Goal: Navigation & Orientation: Find specific page/section

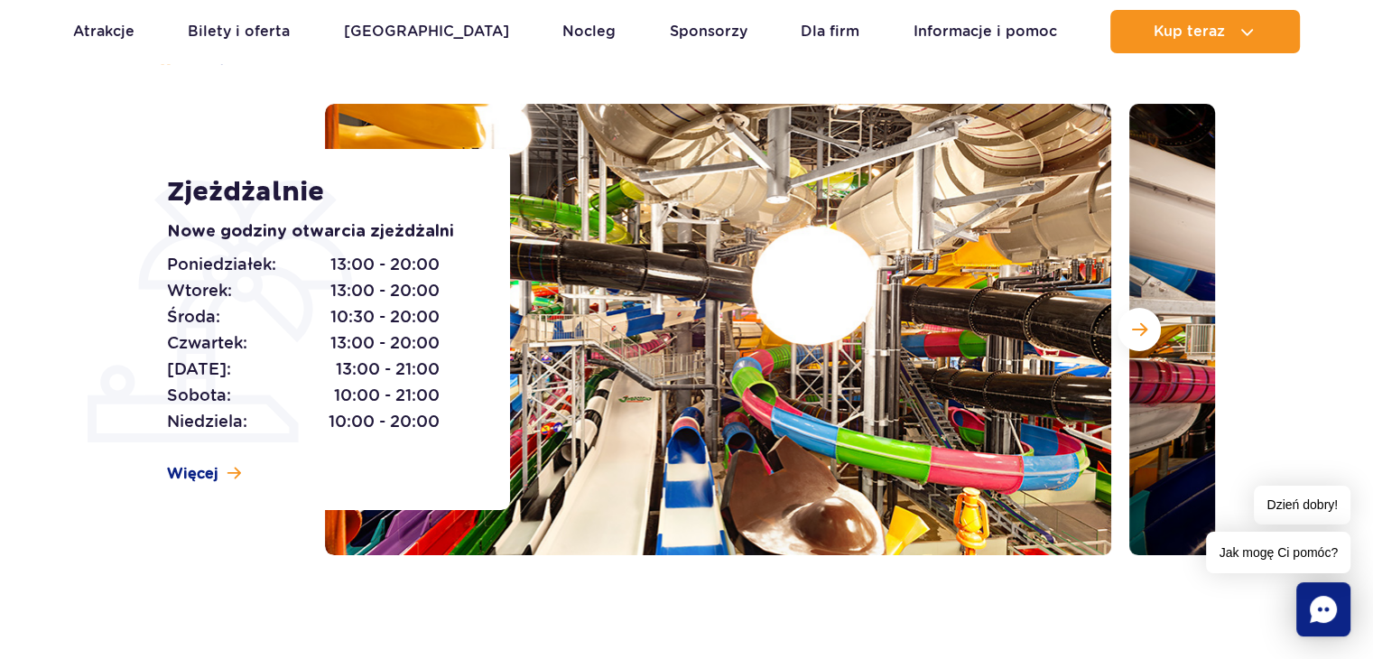
scroll to position [204, 0]
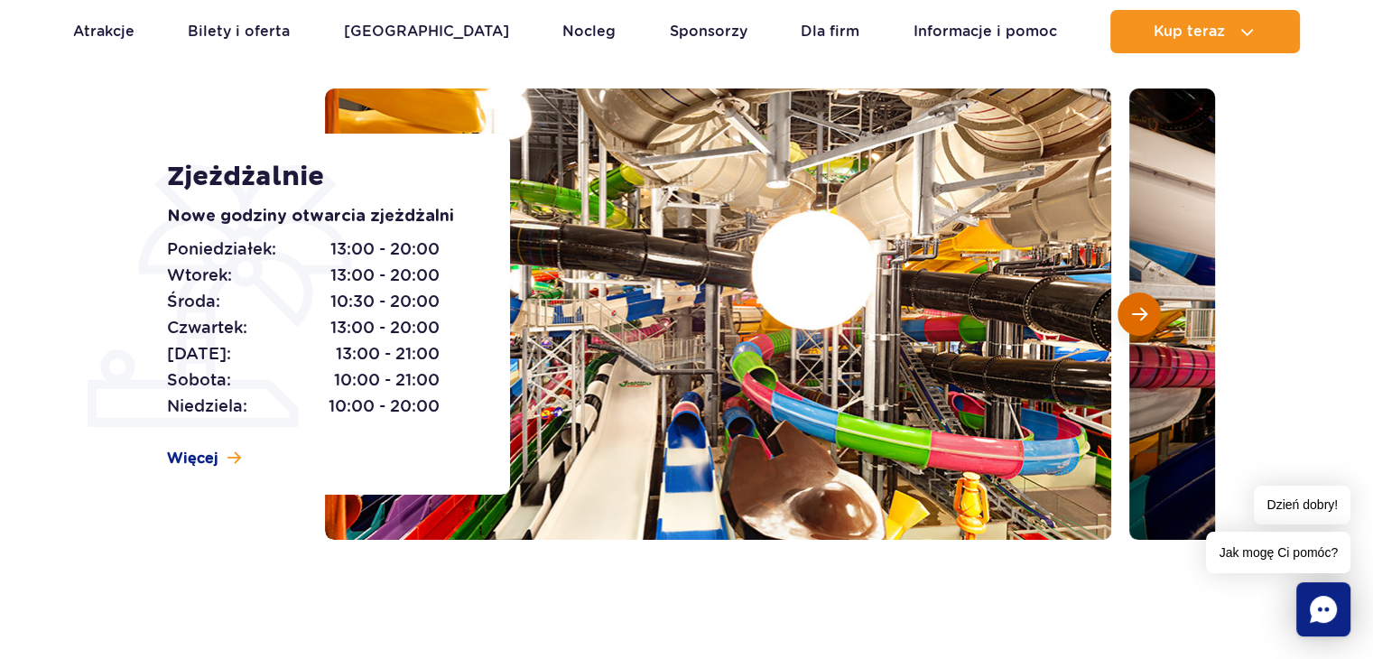
click at [1145, 311] on span "Następny slajd" at bounding box center [1139, 314] width 15 height 16
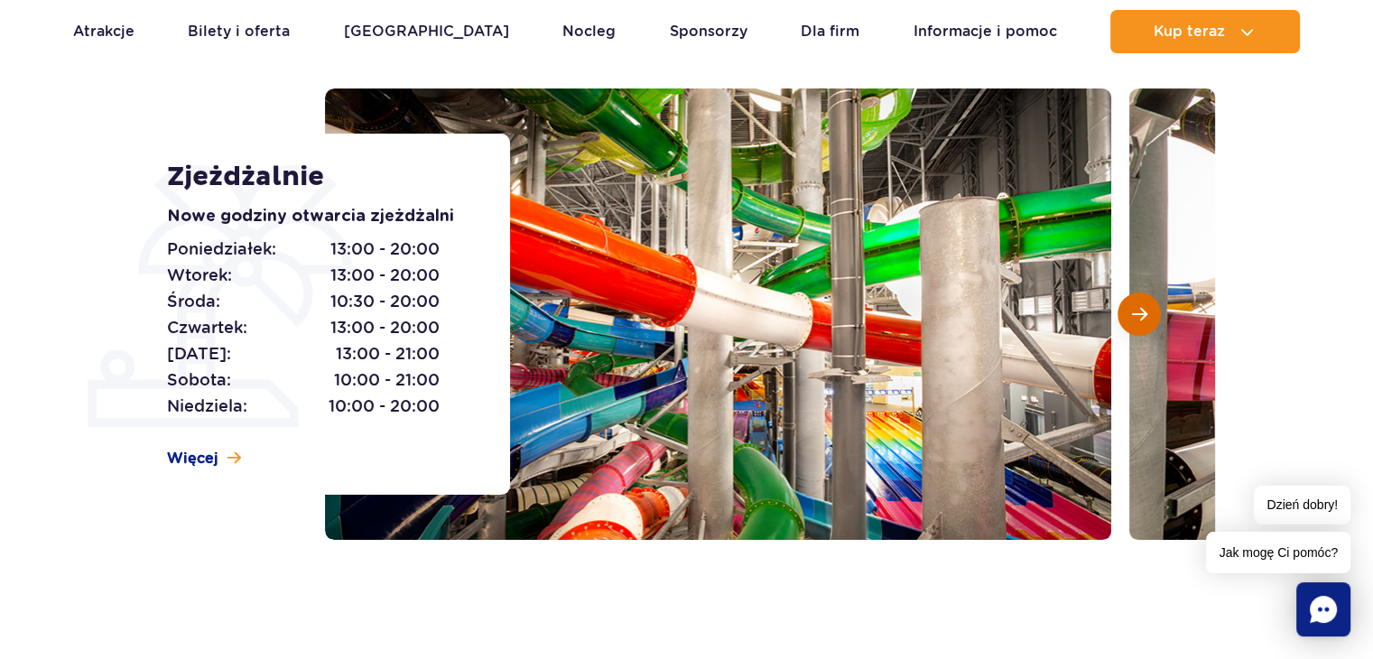
click at [1145, 311] on span "Następny slajd" at bounding box center [1139, 314] width 15 height 16
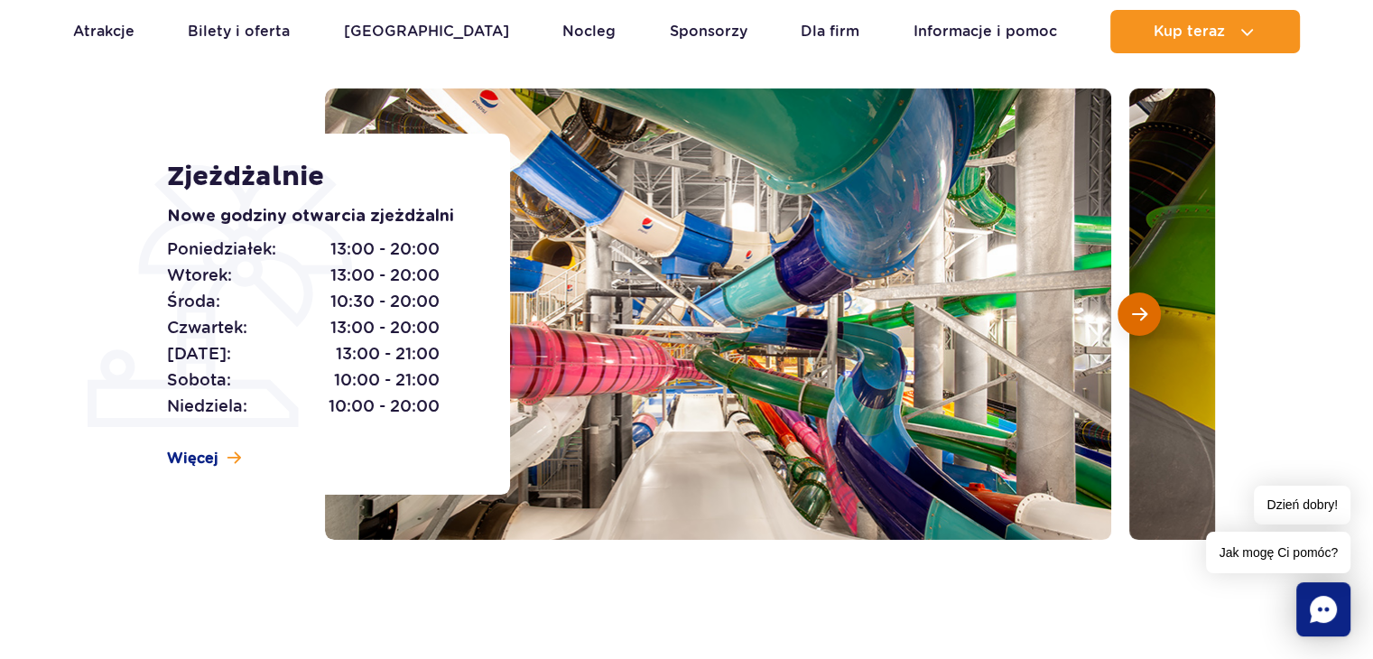
click at [1145, 311] on span "Następny slajd" at bounding box center [1139, 314] width 15 height 16
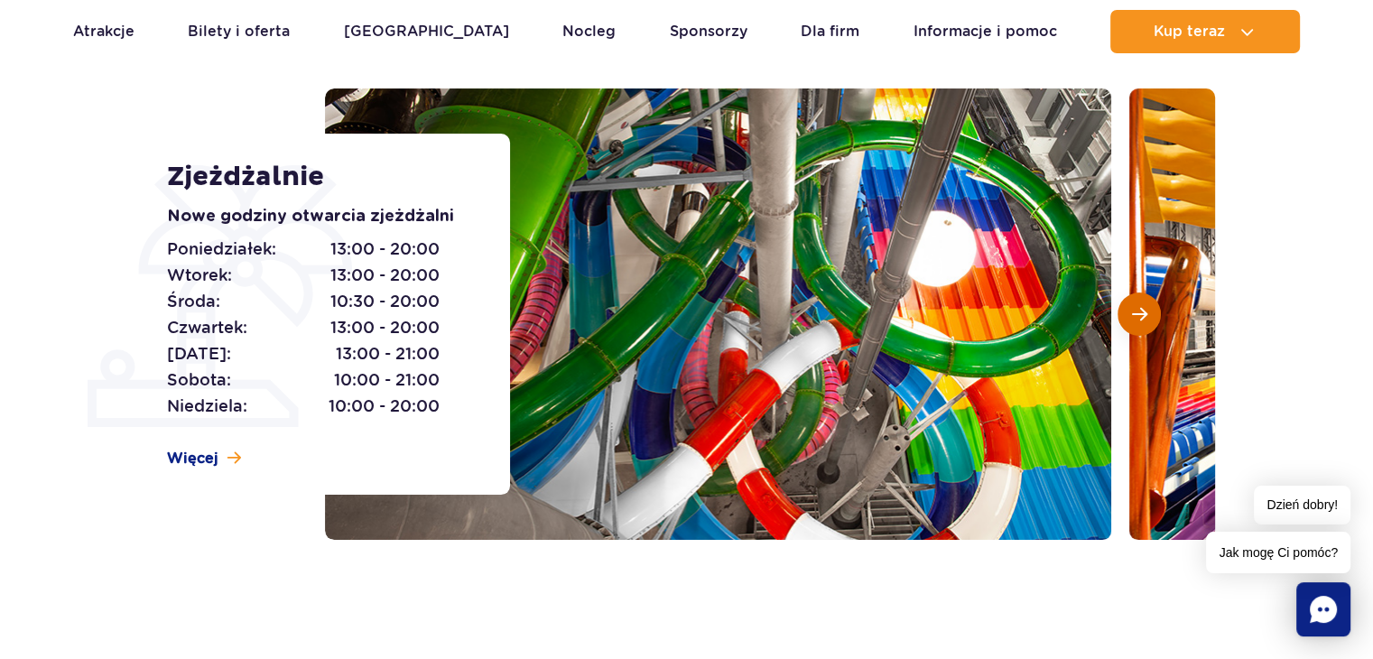
click at [1145, 311] on span "Następny slajd" at bounding box center [1139, 314] width 15 height 16
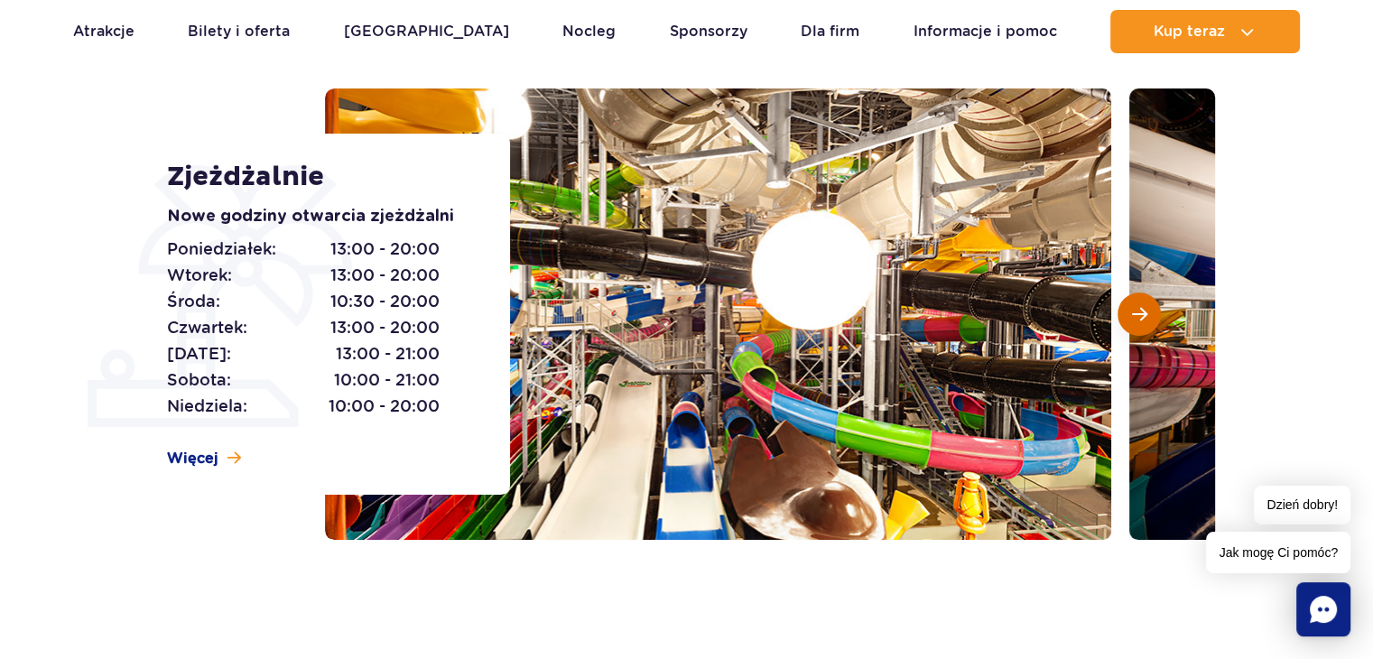
click at [1145, 311] on span "Następny slajd" at bounding box center [1139, 314] width 15 height 16
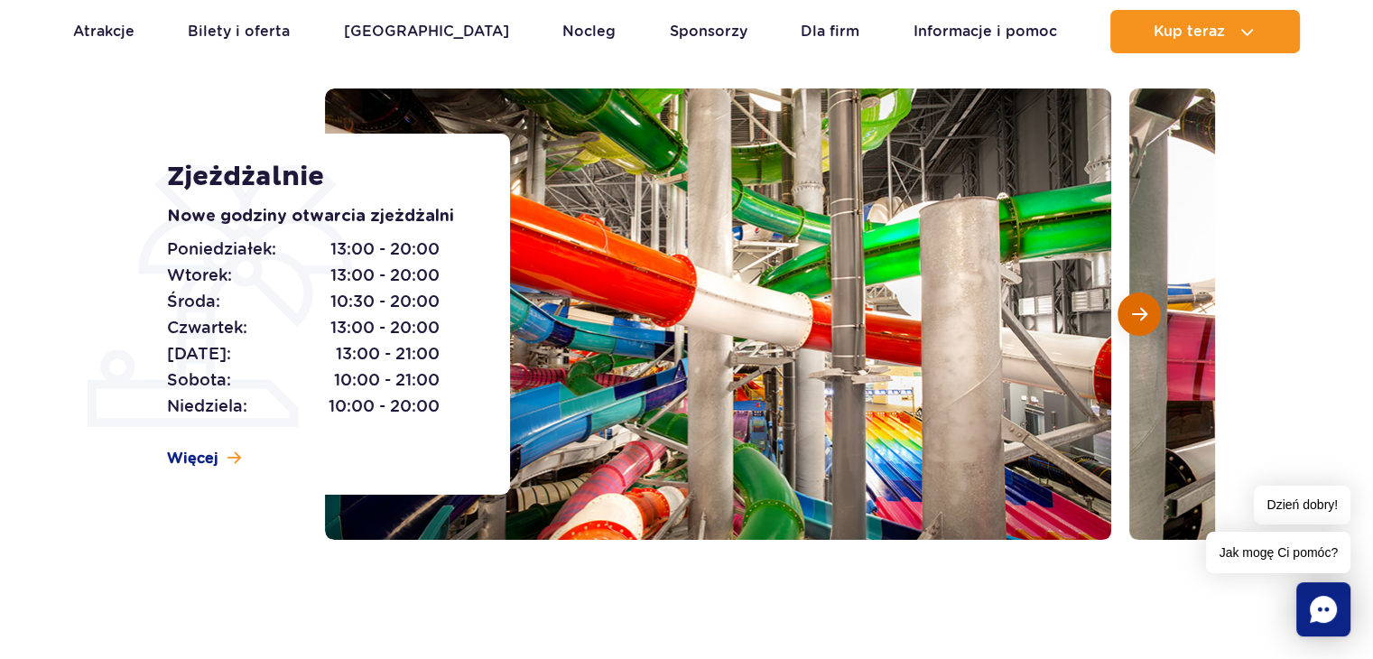
click at [1145, 311] on span "Następny slajd" at bounding box center [1139, 314] width 15 height 16
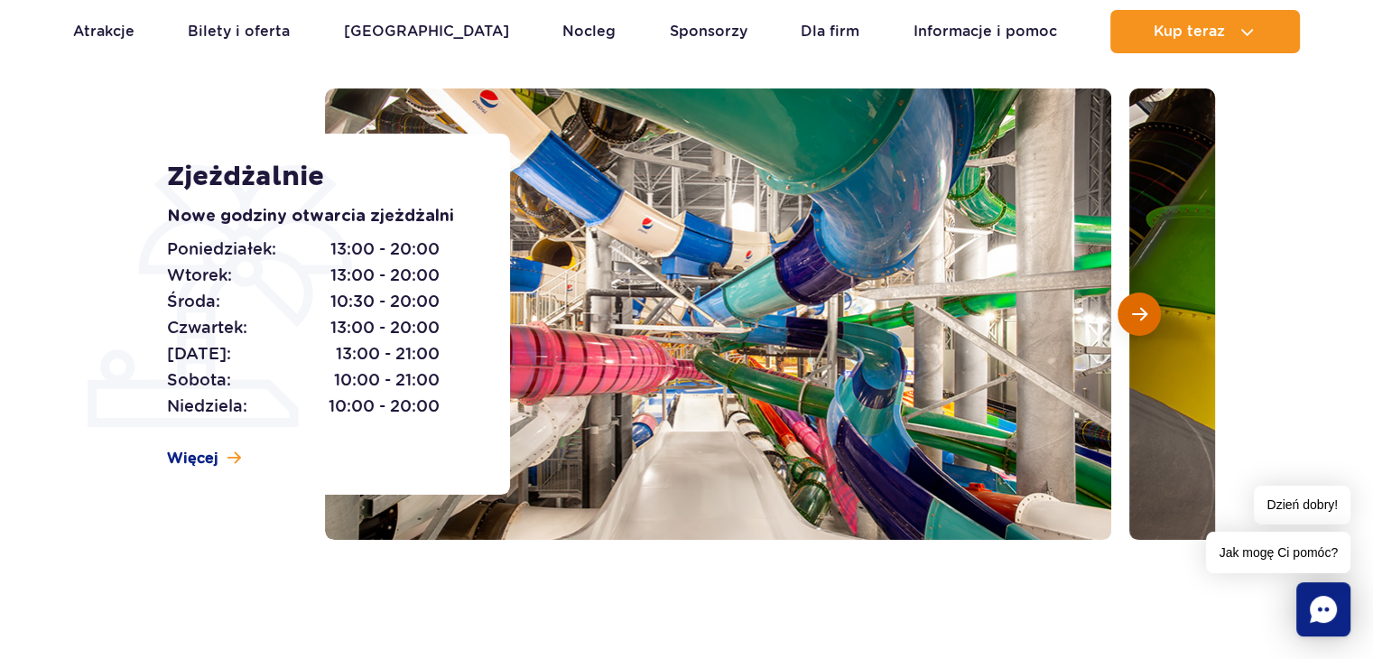
click at [1145, 311] on span "Następny slajd" at bounding box center [1139, 314] width 15 height 16
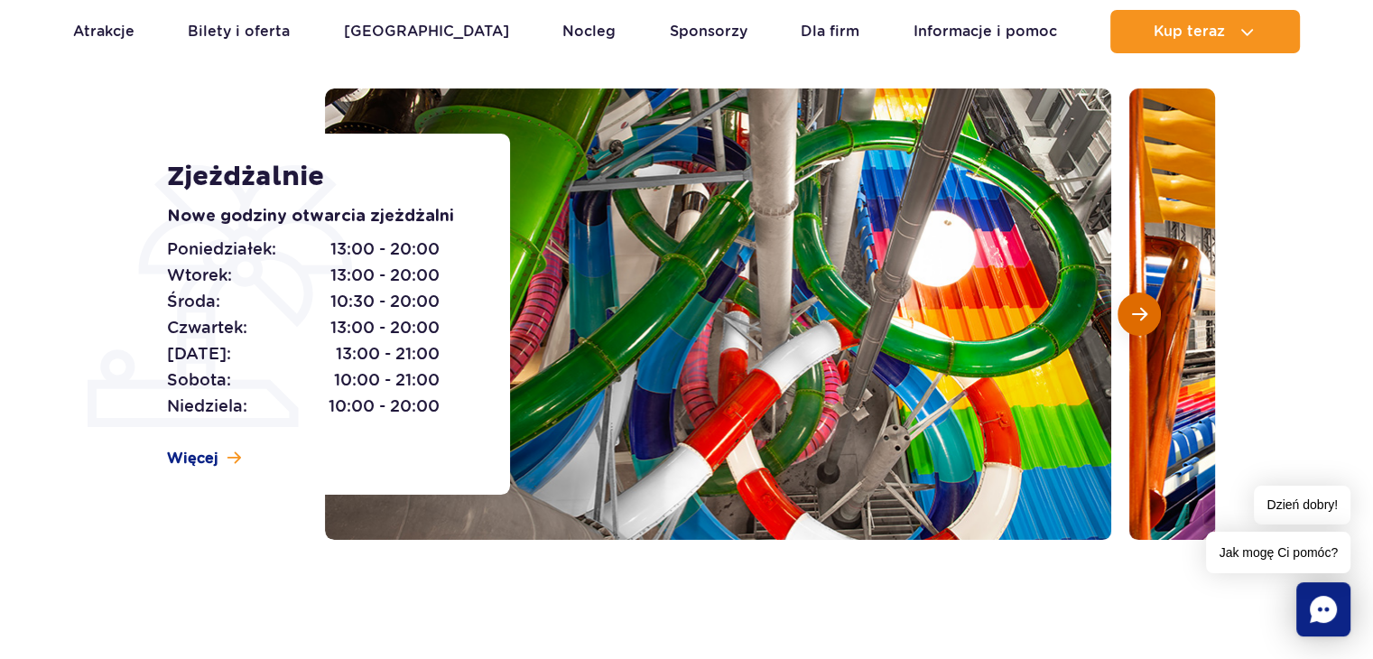
click at [1145, 311] on span "Następny slajd" at bounding box center [1139, 314] width 15 height 16
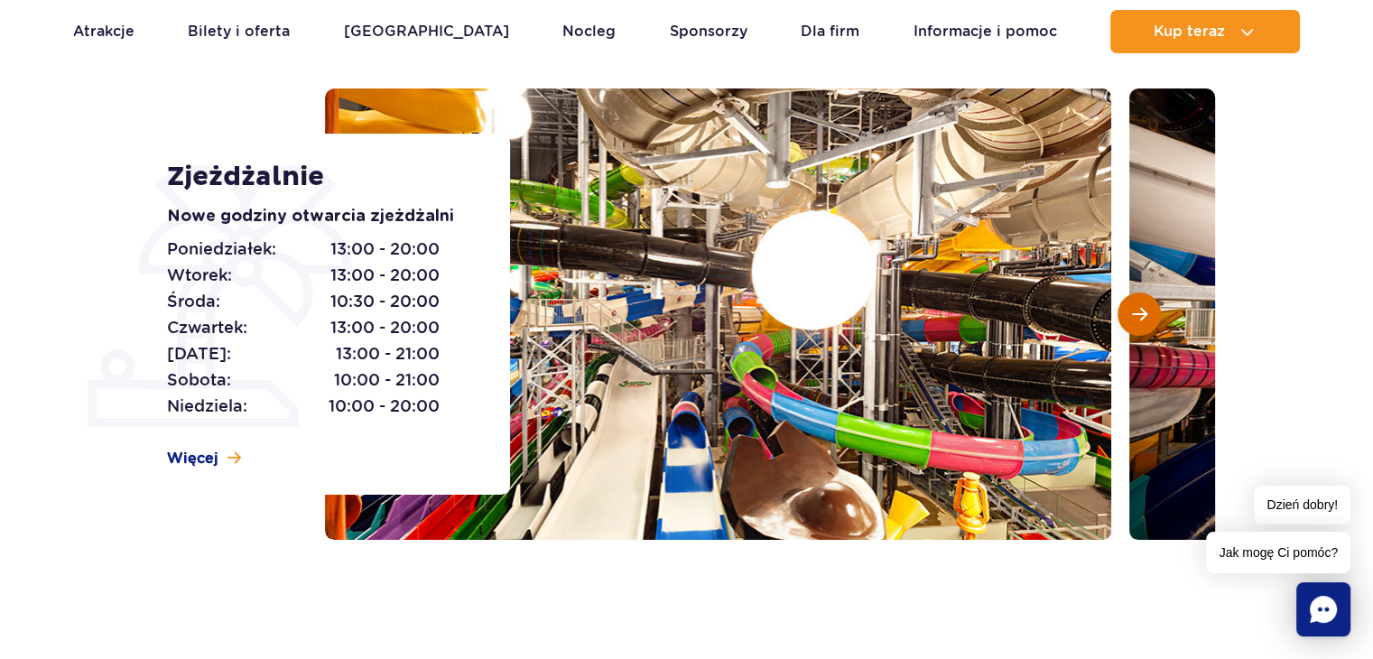
click at [1145, 311] on span "Następny slajd" at bounding box center [1139, 314] width 15 height 16
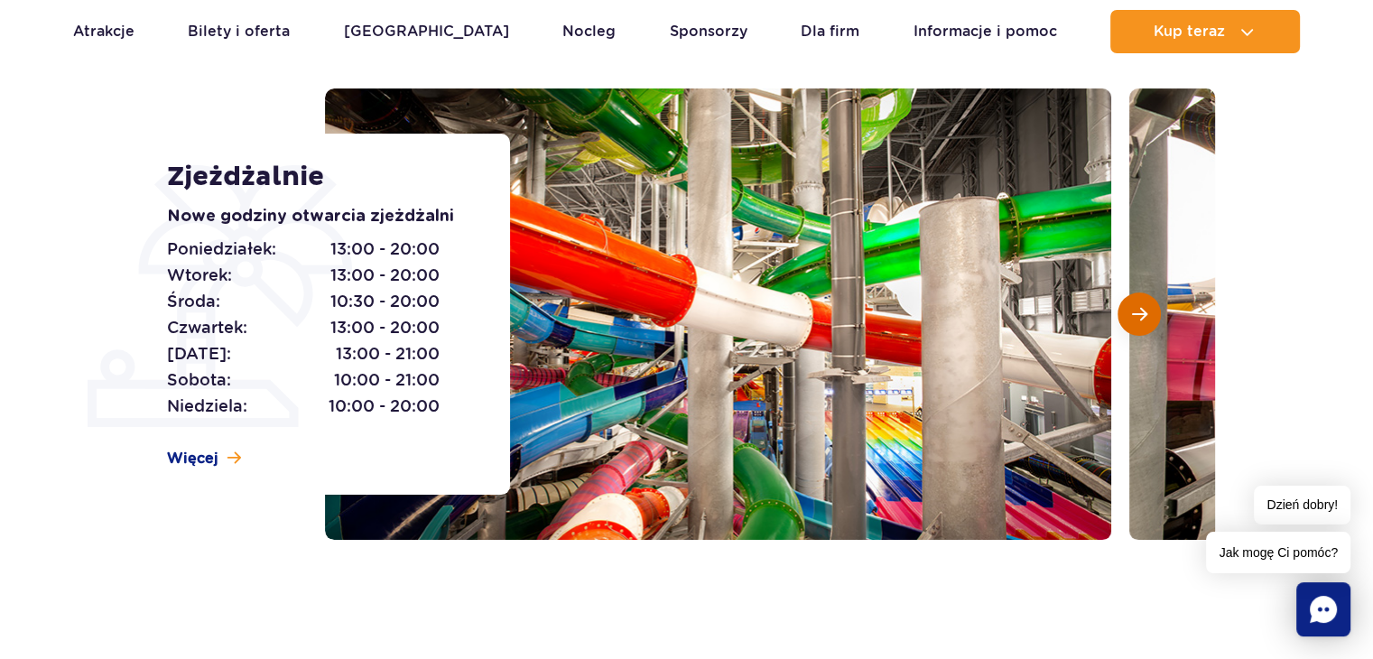
click at [1145, 311] on span "Następny slajd" at bounding box center [1139, 314] width 15 height 16
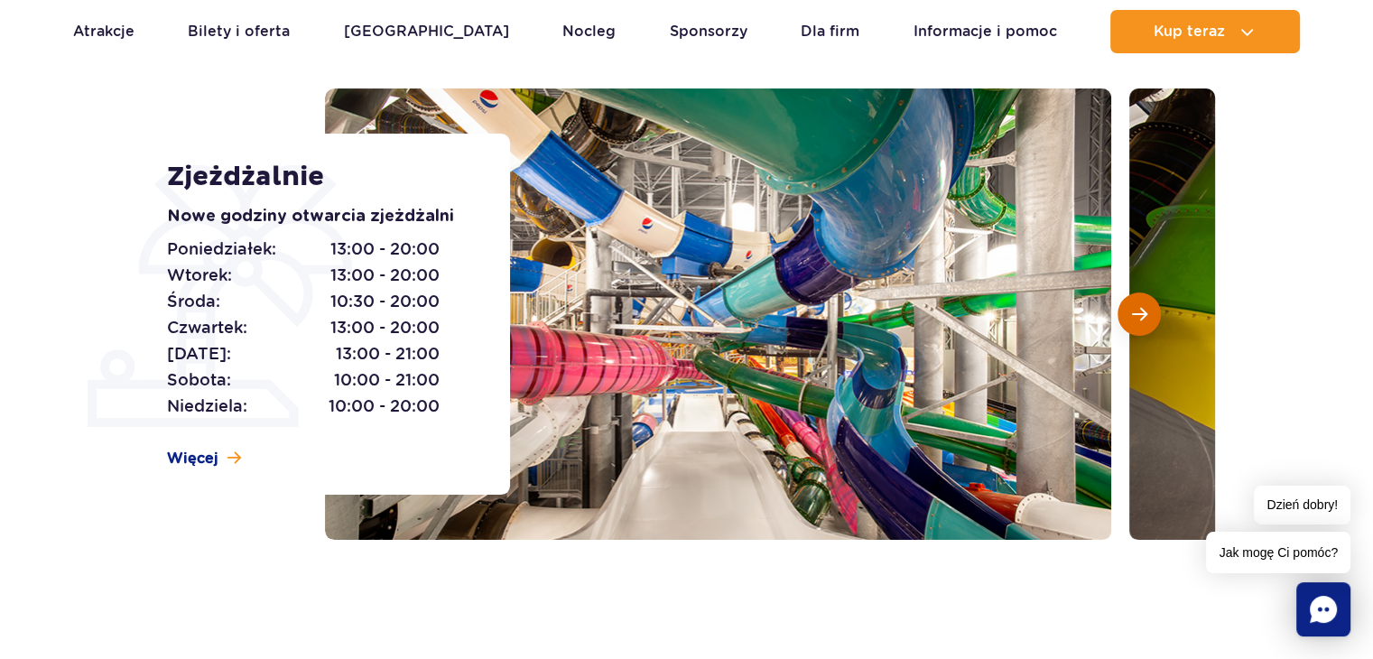
click at [1145, 311] on span "Następny slajd" at bounding box center [1139, 314] width 15 height 16
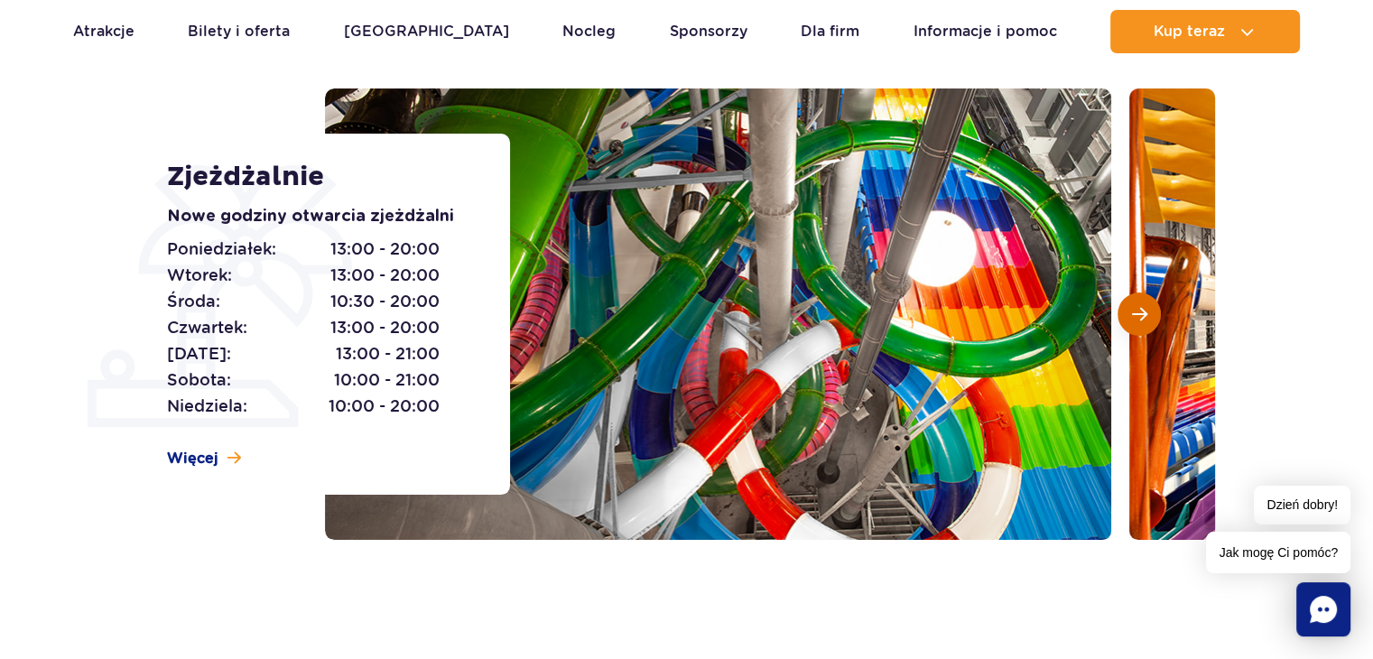
click at [1145, 311] on span "Następny slajd" at bounding box center [1139, 314] width 15 height 16
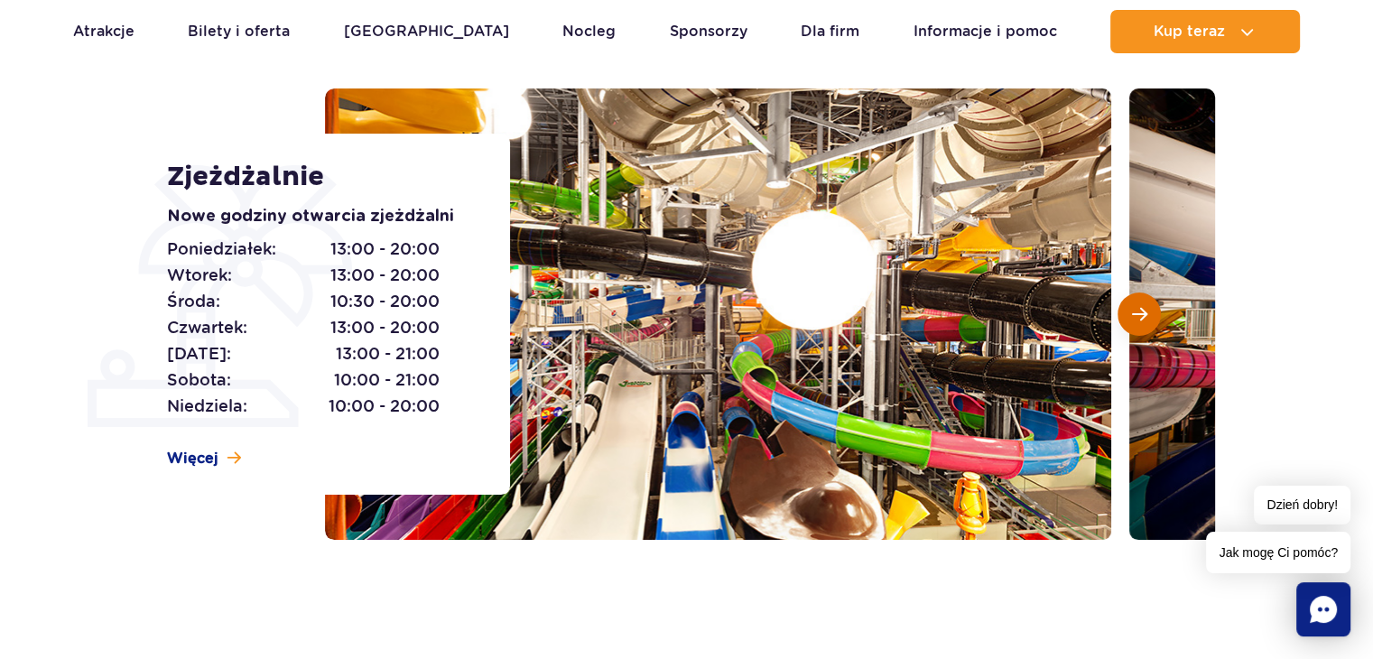
click at [1145, 311] on span "Następny slajd" at bounding box center [1139, 314] width 15 height 16
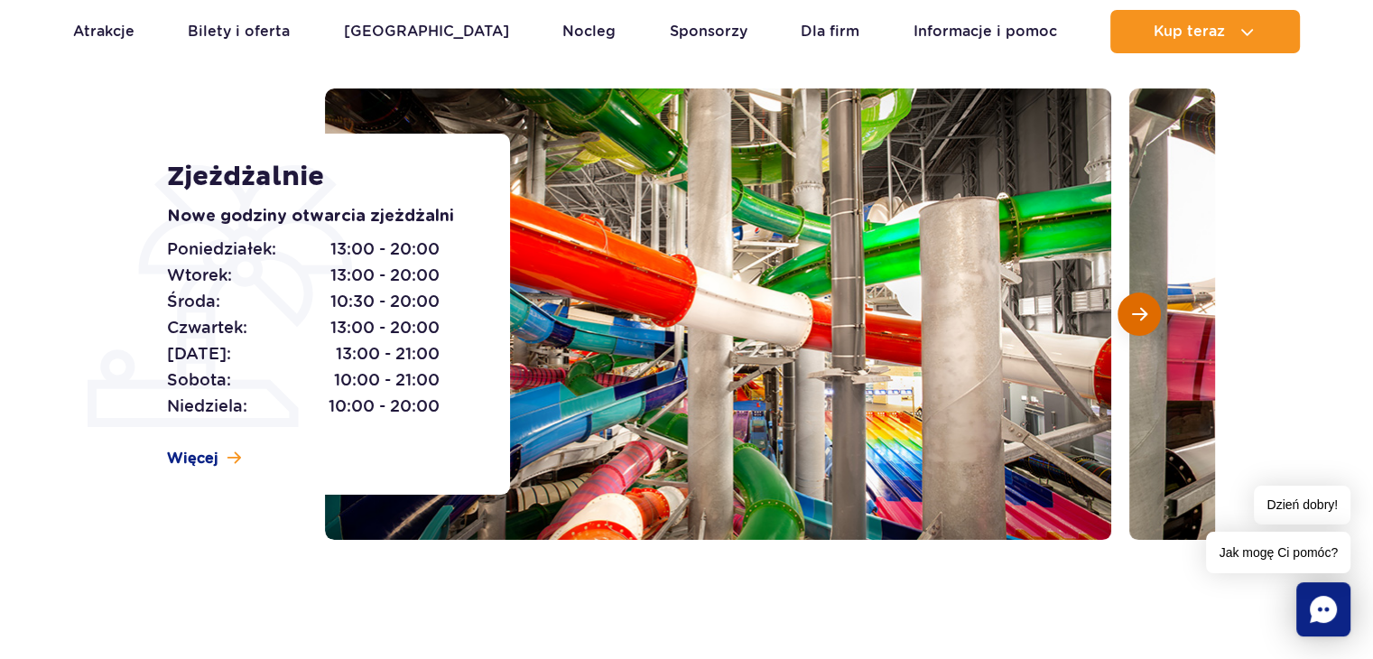
click at [1145, 311] on span "Następny slajd" at bounding box center [1139, 314] width 15 height 16
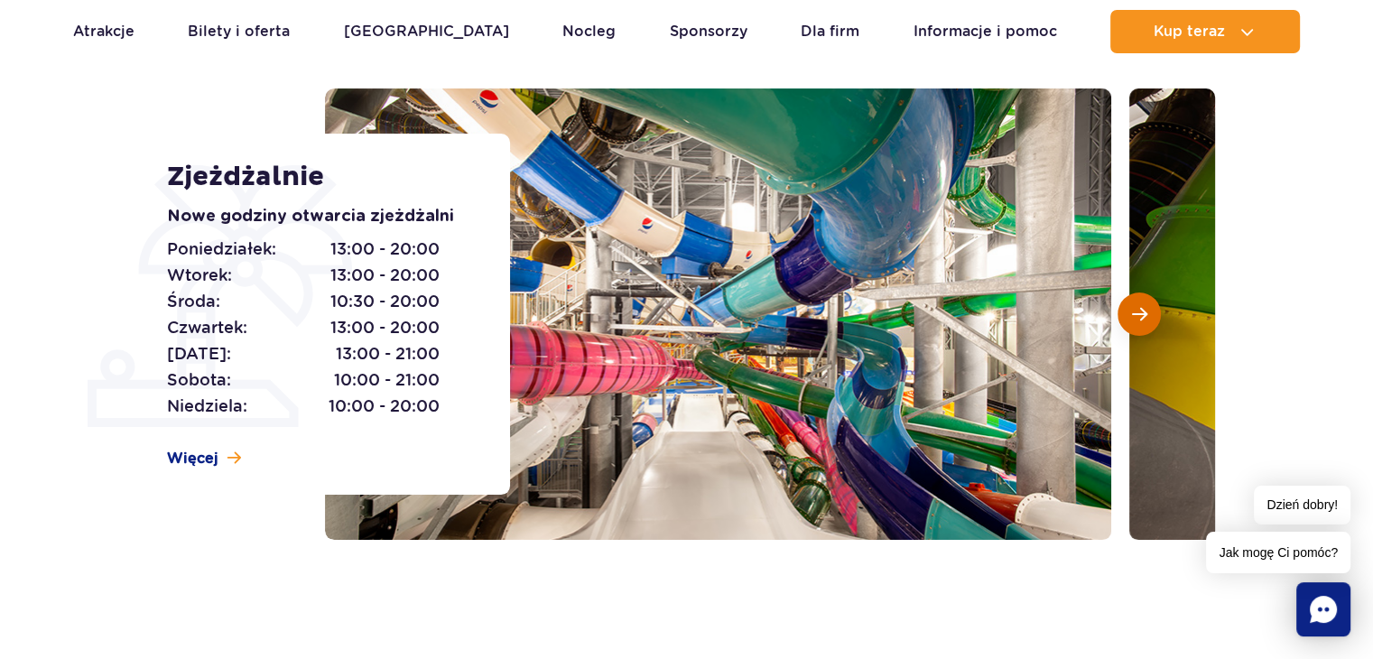
click at [1145, 311] on span "Następny slajd" at bounding box center [1139, 314] width 15 height 16
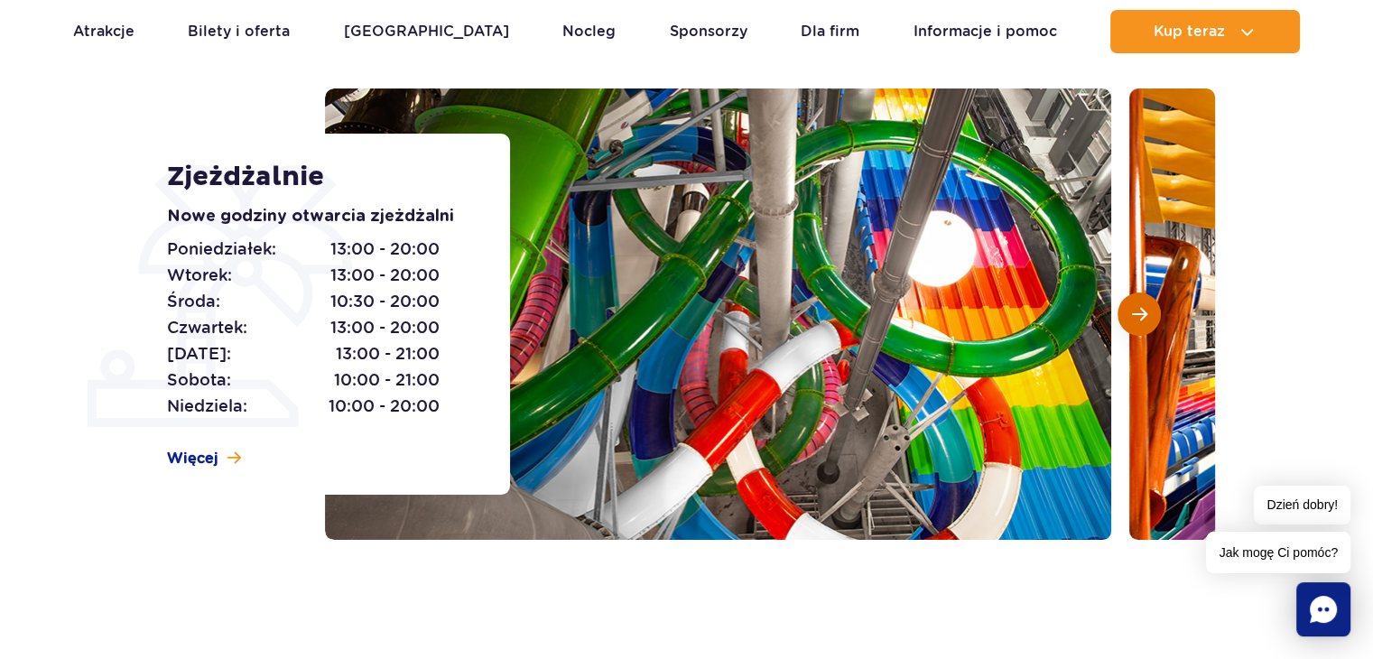
click at [1145, 311] on span "Następny slajd" at bounding box center [1139, 314] width 15 height 16
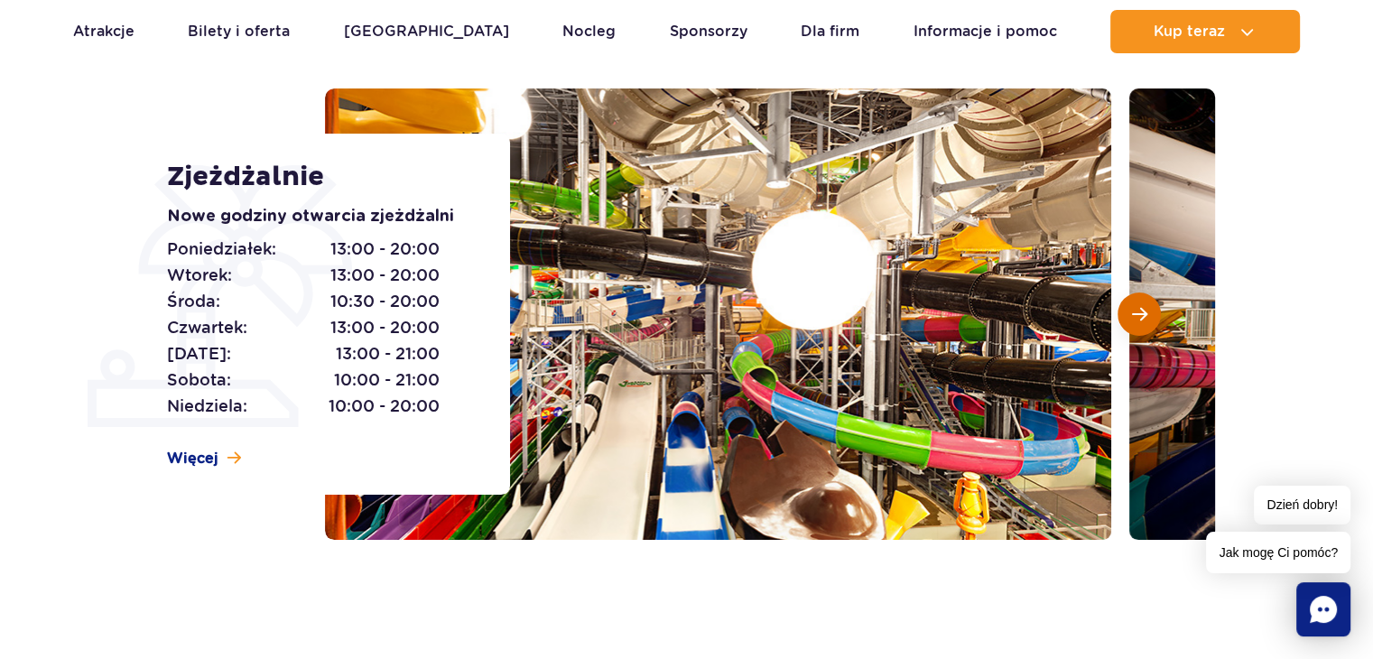
click at [1145, 311] on span "Następny slajd" at bounding box center [1139, 314] width 15 height 16
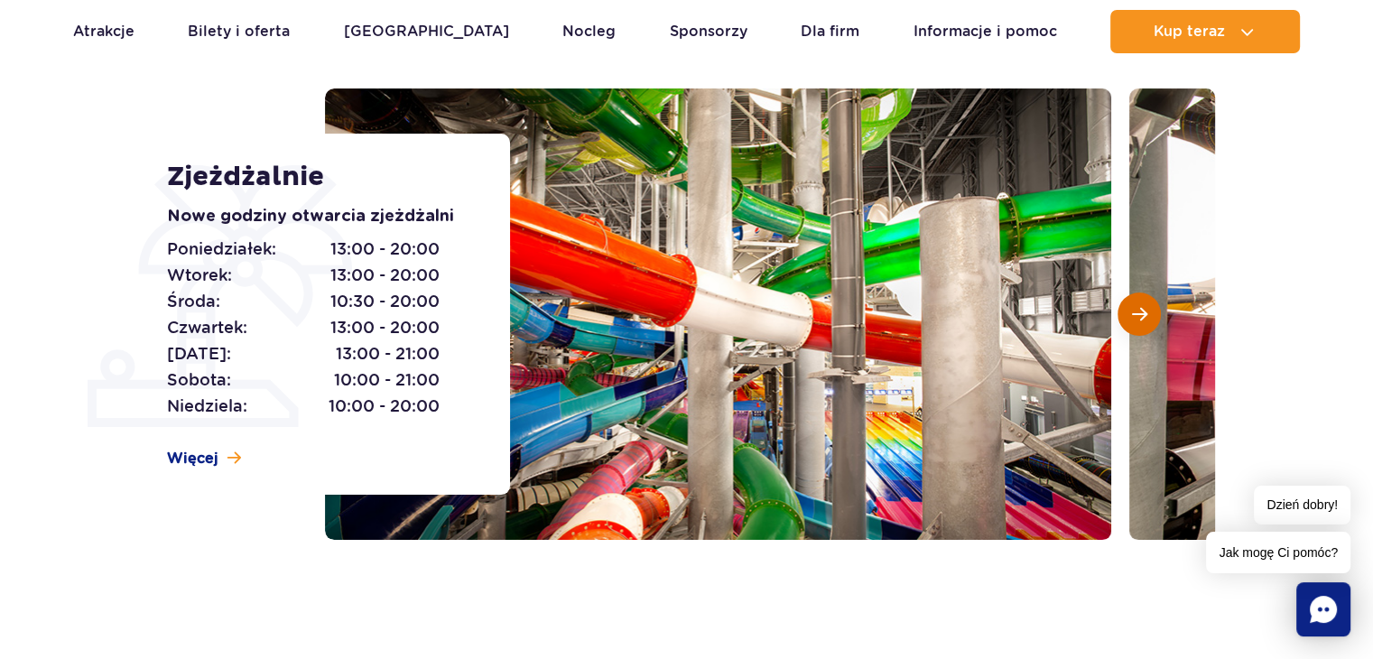
click at [1145, 311] on span "Następny slajd" at bounding box center [1139, 314] width 15 height 16
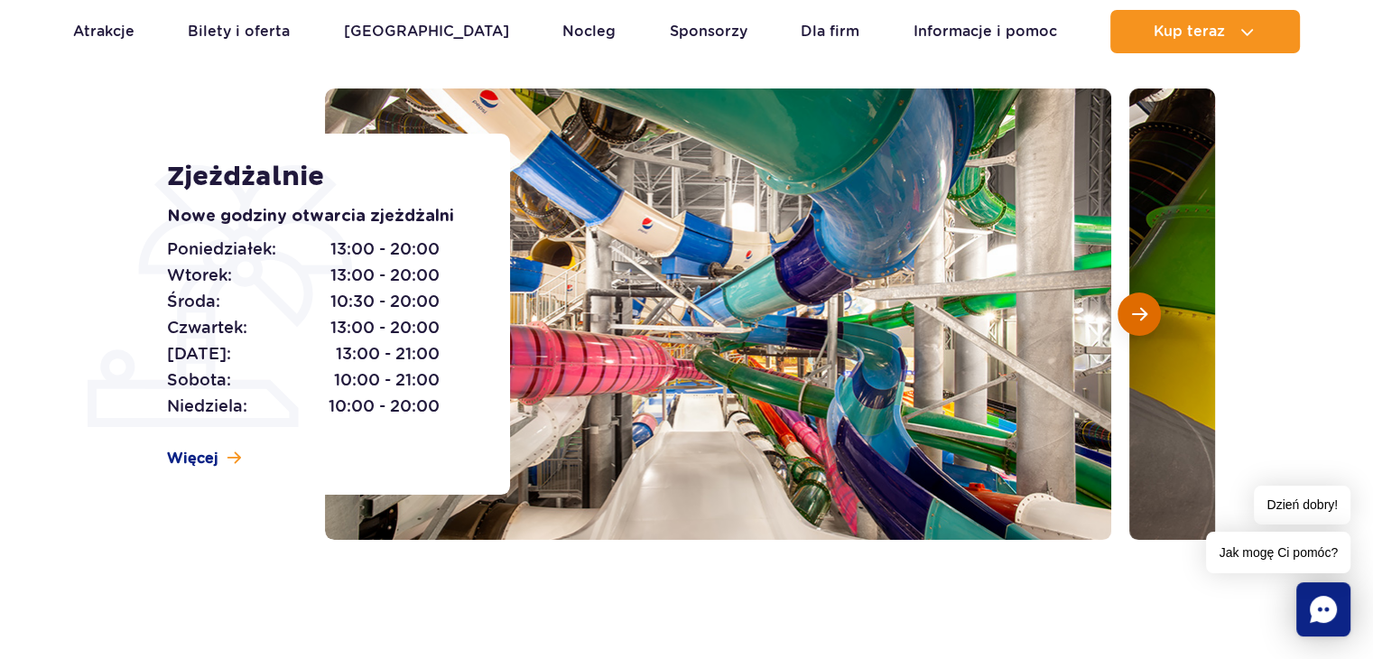
click at [1145, 311] on span "Następny slajd" at bounding box center [1139, 314] width 15 height 16
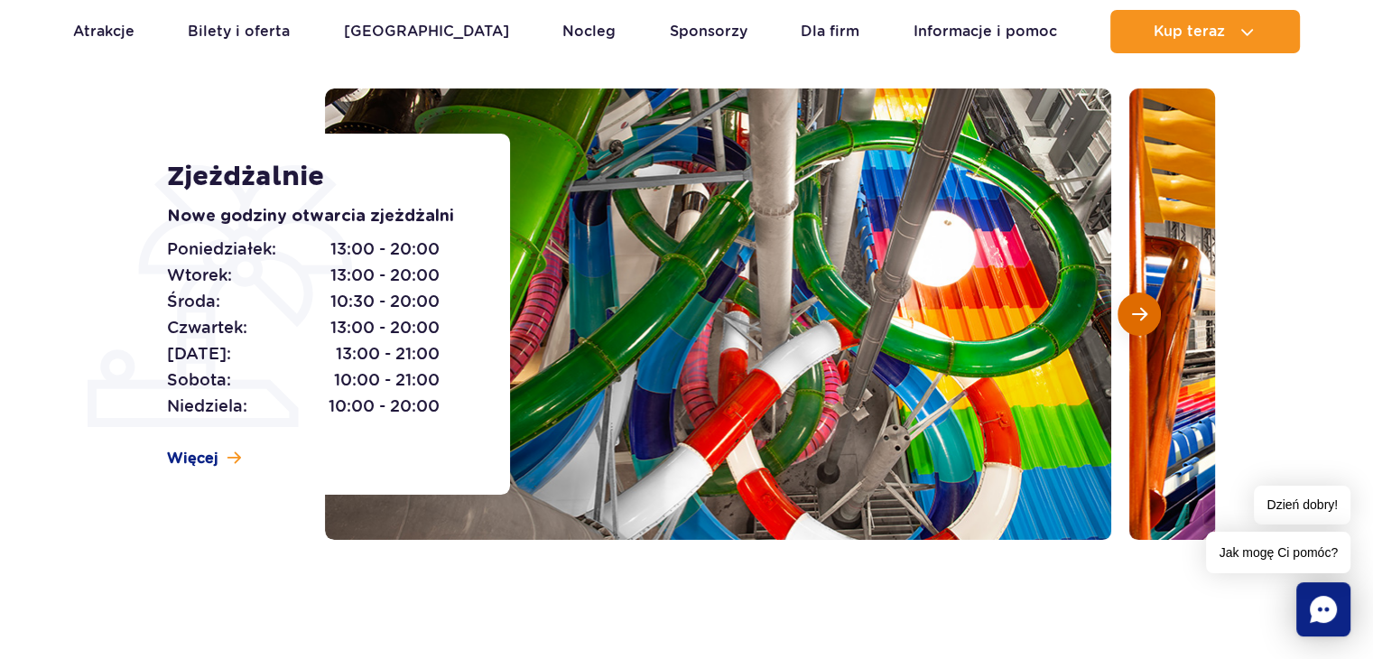
click at [1145, 311] on span "Następny slajd" at bounding box center [1139, 314] width 15 height 16
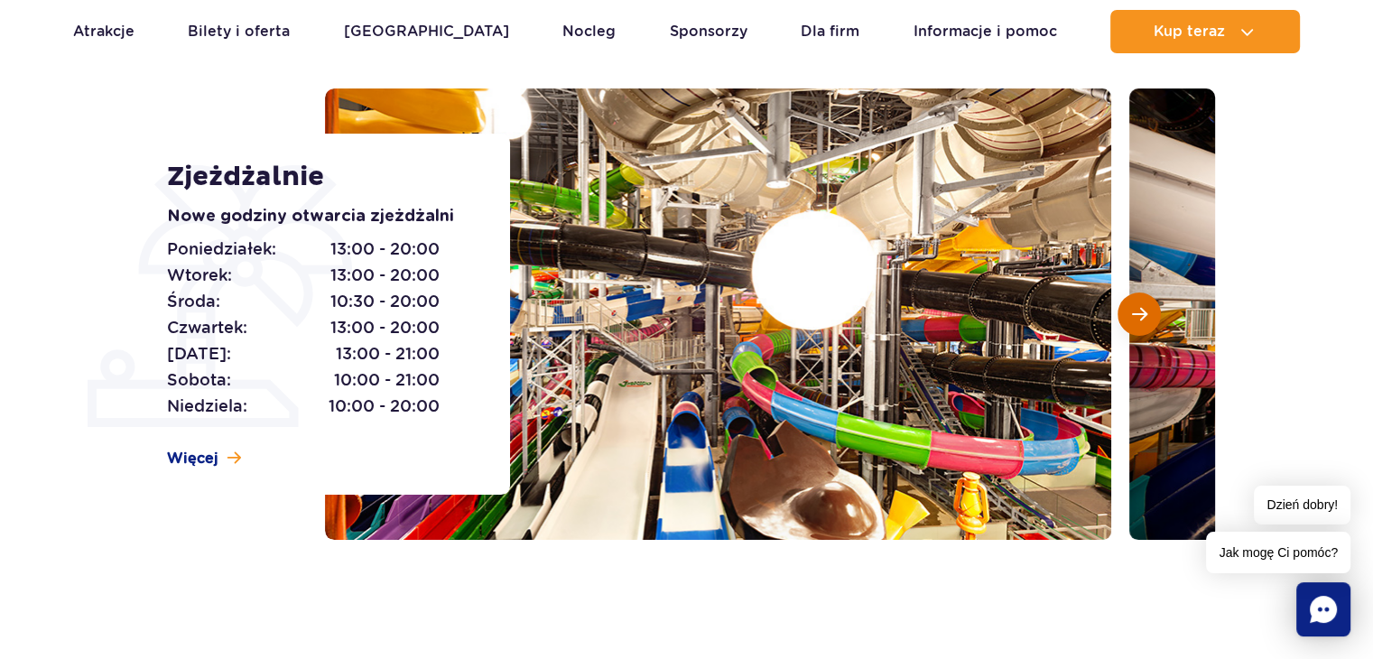
click at [1145, 311] on span "Następny slajd" at bounding box center [1139, 314] width 15 height 16
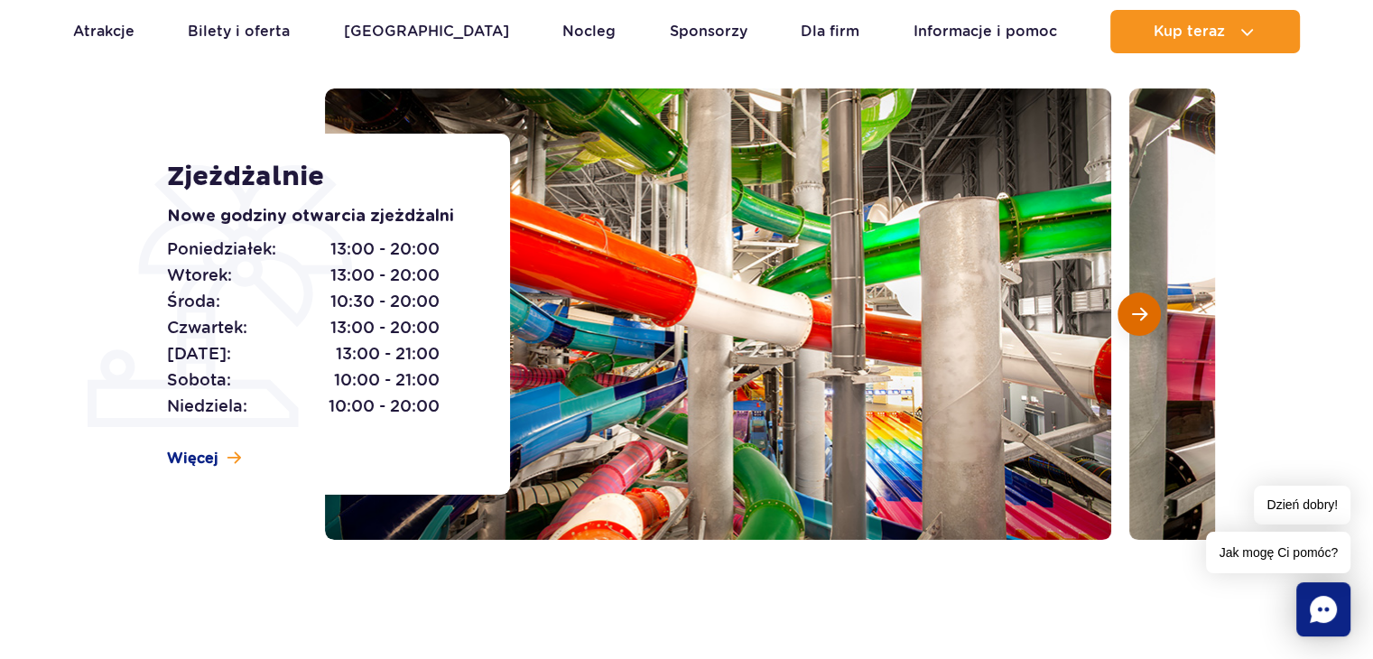
click at [1145, 311] on span "Następny slajd" at bounding box center [1139, 314] width 15 height 16
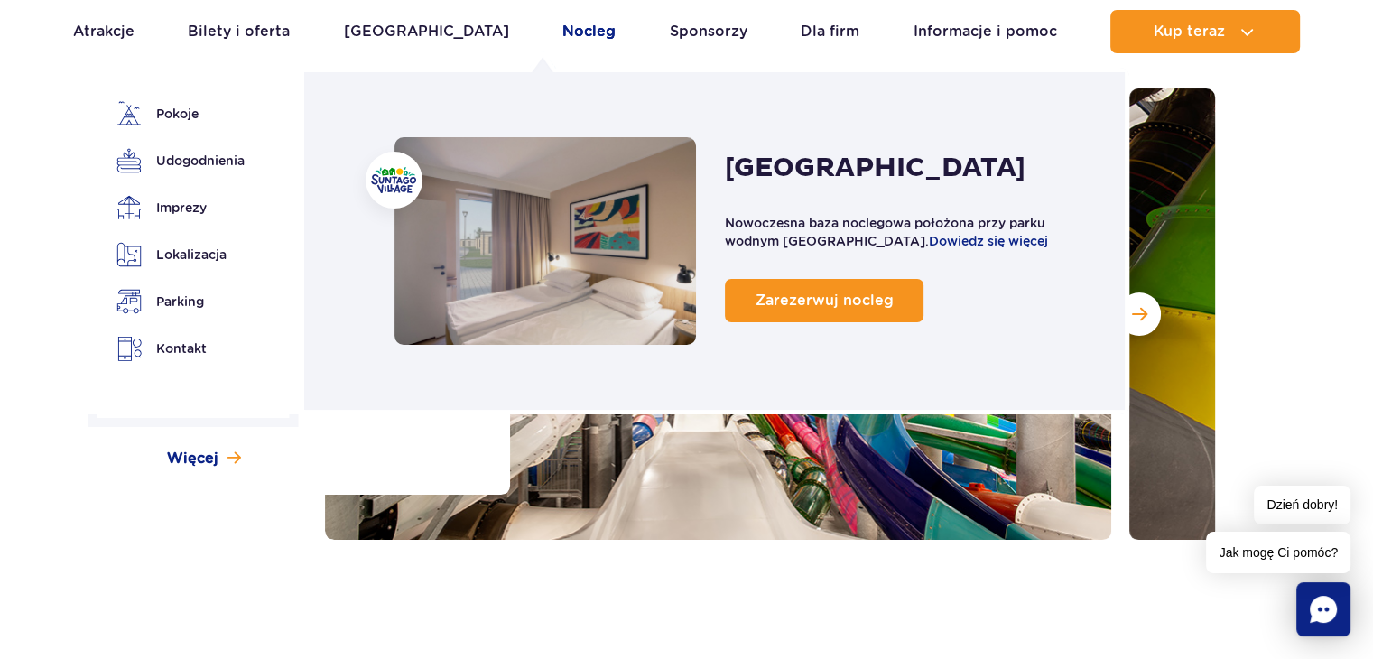
click at [562, 34] on link "Nocleg" at bounding box center [588, 31] width 53 height 43
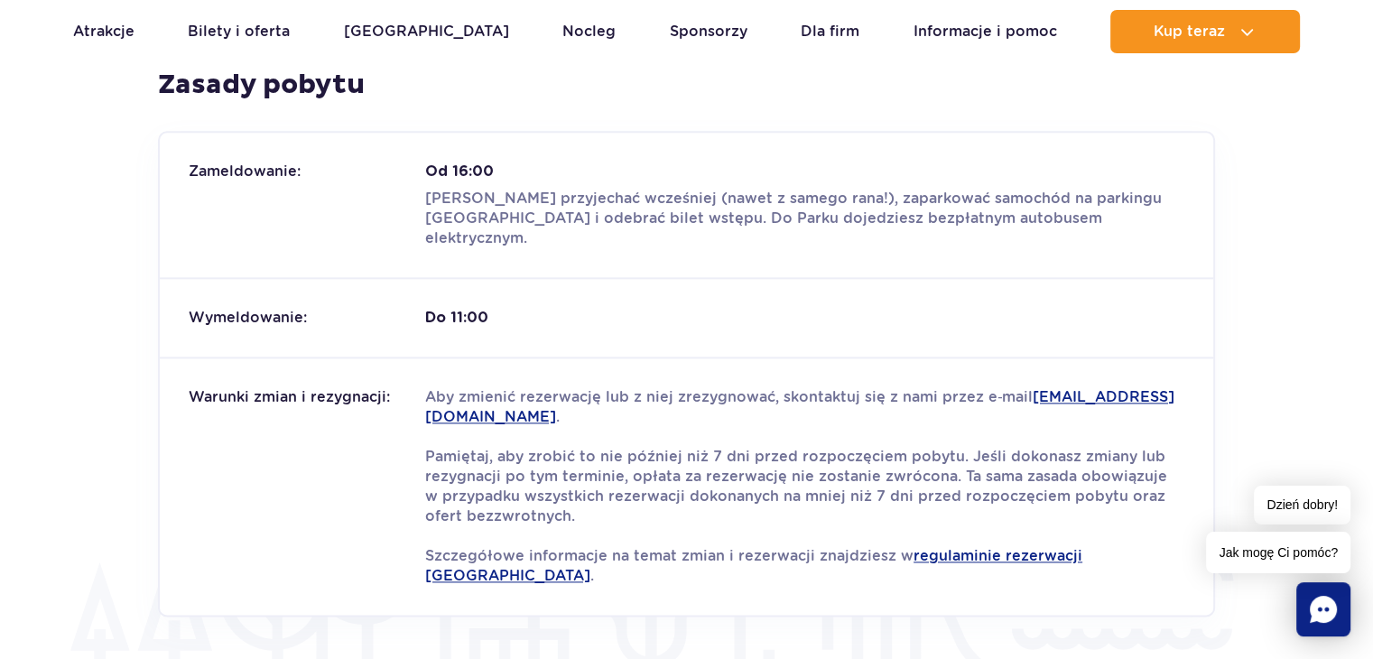
scroll to position [2283, 0]
